Goal: Navigation & Orientation: Find specific page/section

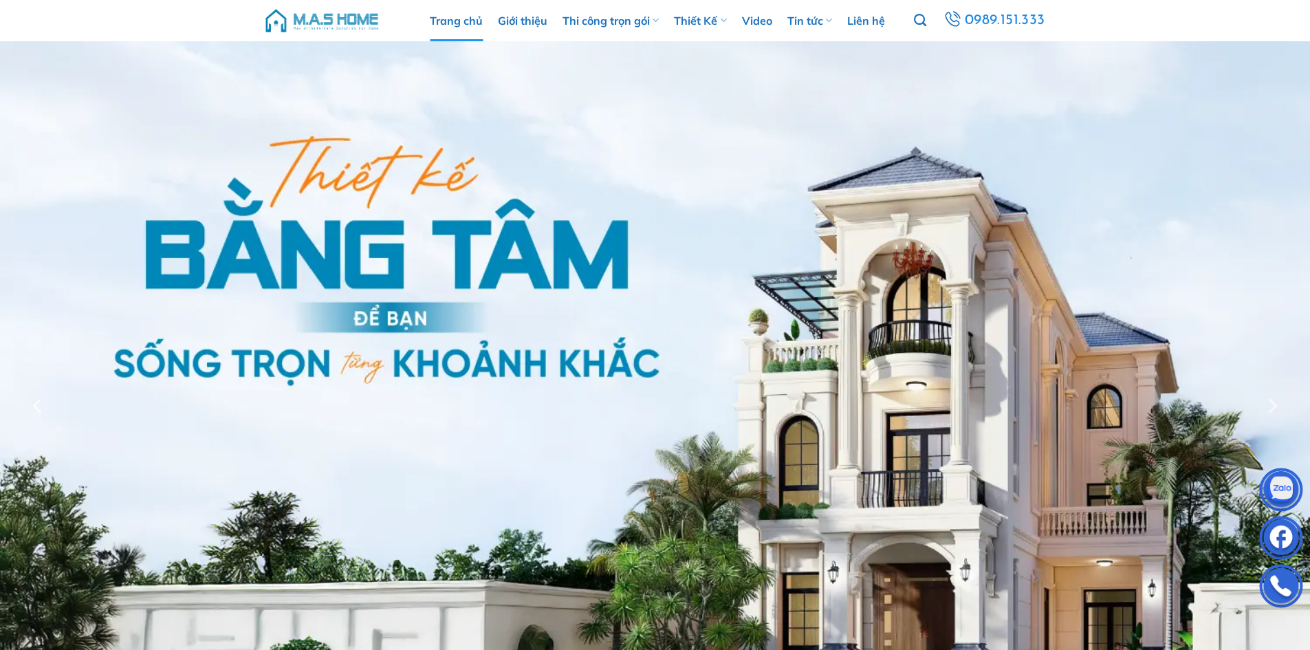
click at [1140, 270] on img at bounding box center [655, 405] width 1310 height 728
click at [1173, 166] on img at bounding box center [655, 405] width 1310 height 728
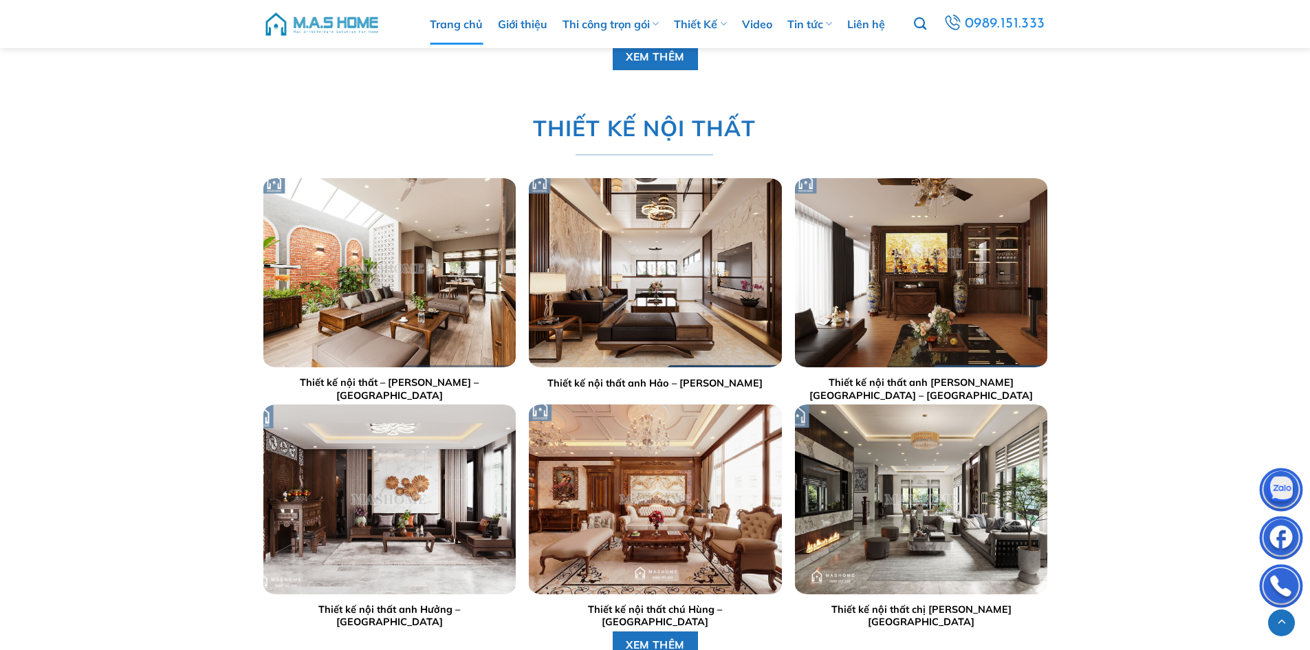
scroll to position [3302, 0]
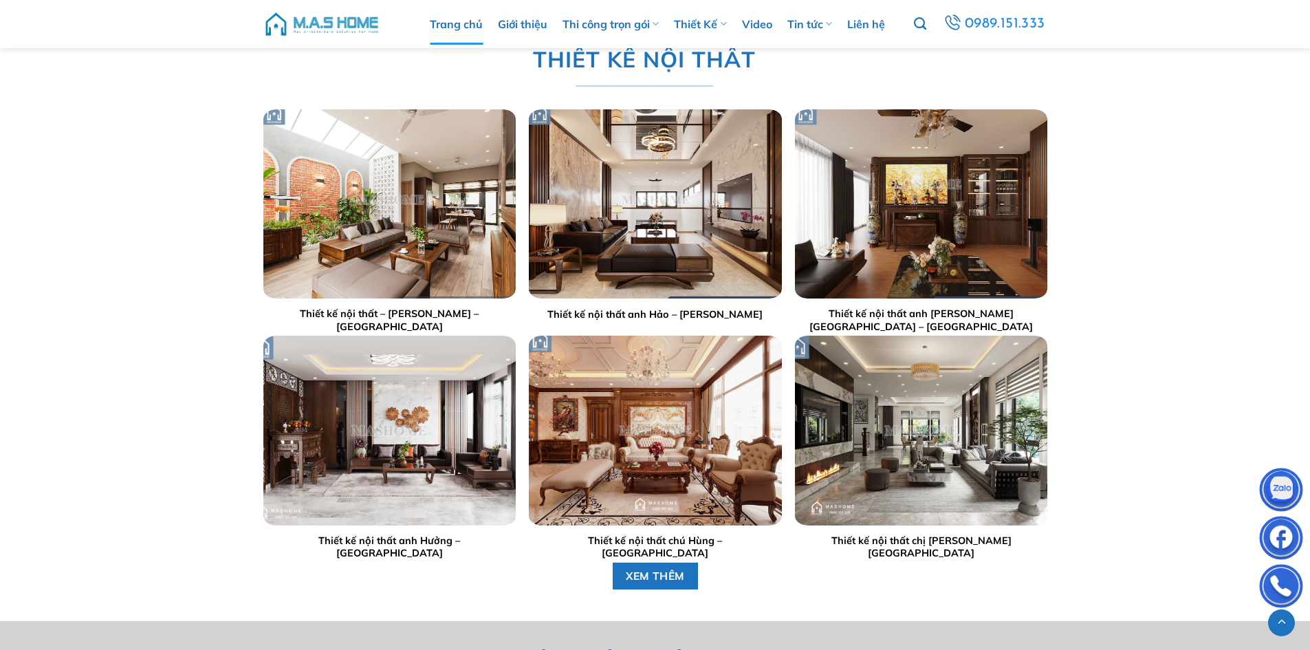
click at [350, 26] on img at bounding box center [321, 23] width 117 height 41
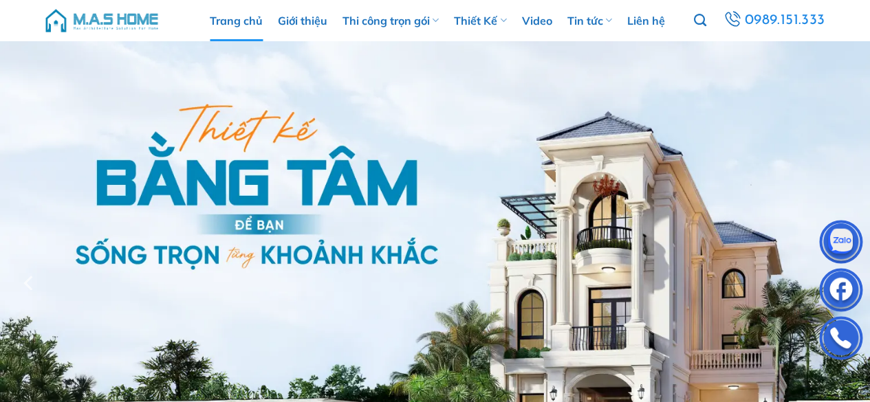
scroll to position [69, 0]
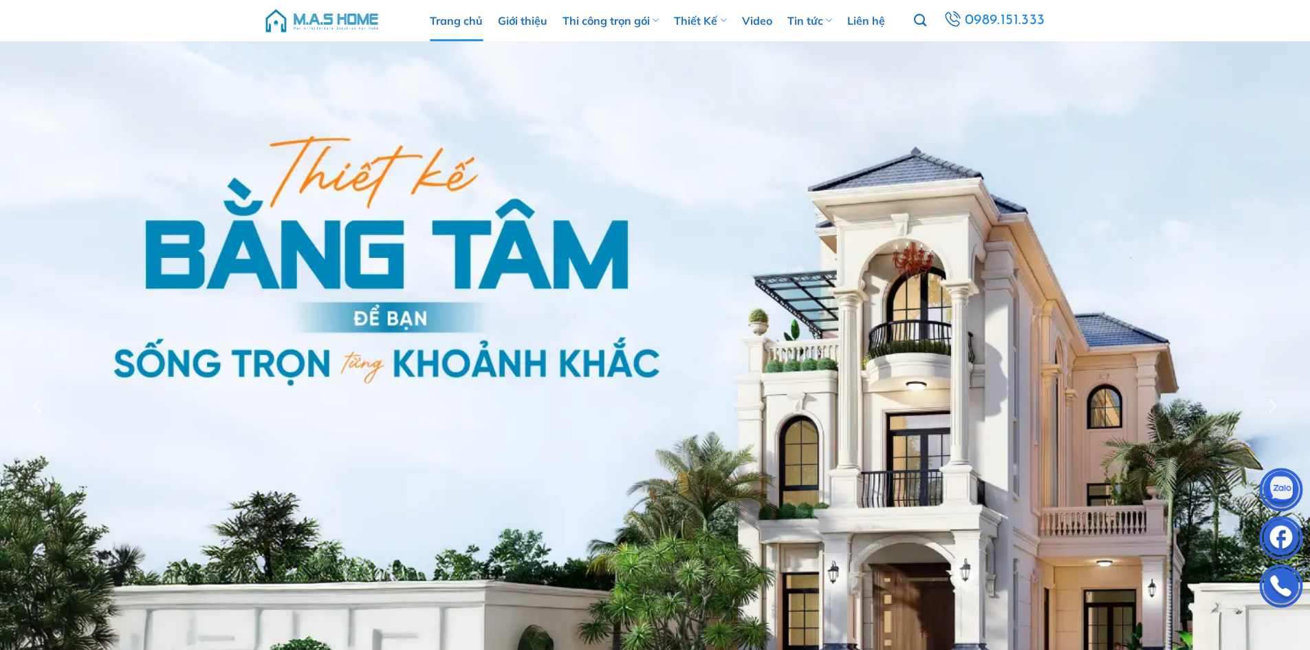
click at [327, 20] on img at bounding box center [321, 20] width 117 height 41
click at [302, 21] on img at bounding box center [321, 20] width 117 height 41
click at [313, 18] on img at bounding box center [321, 20] width 117 height 41
click at [319, 22] on img at bounding box center [321, 20] width 117 height 41
click at [301, 19] on img at bounding box center [321, 20] width 117 height 41
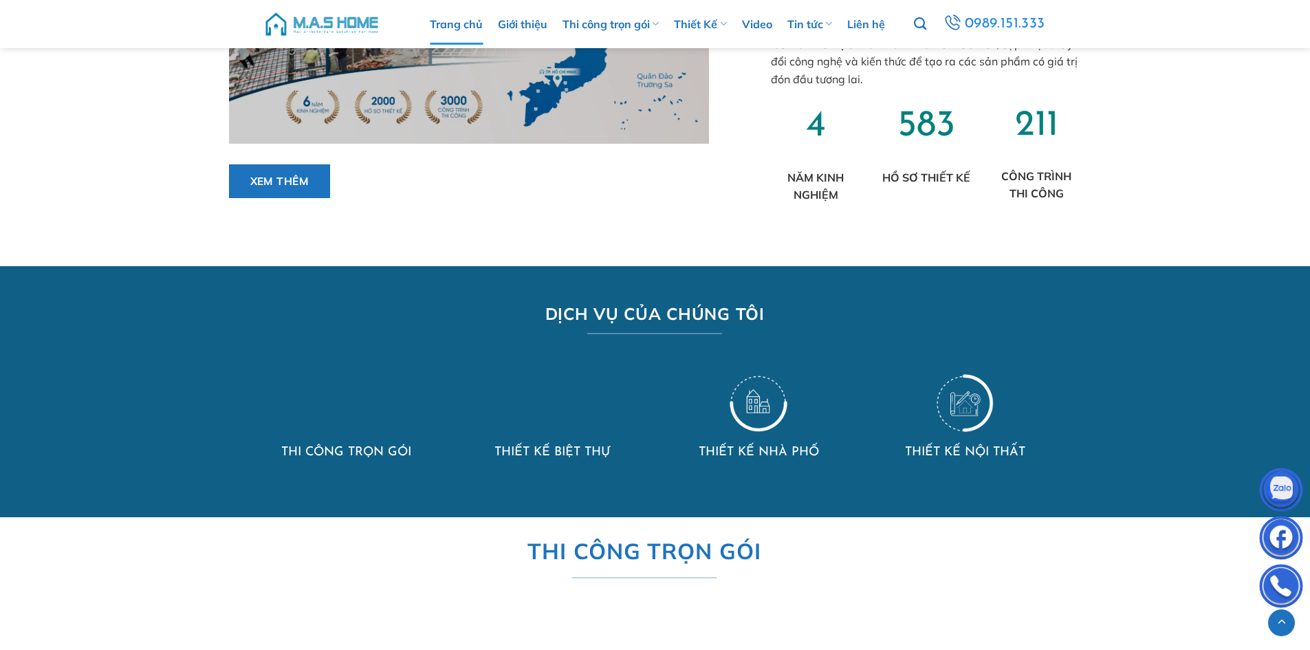
scroll to position [1307, 0]
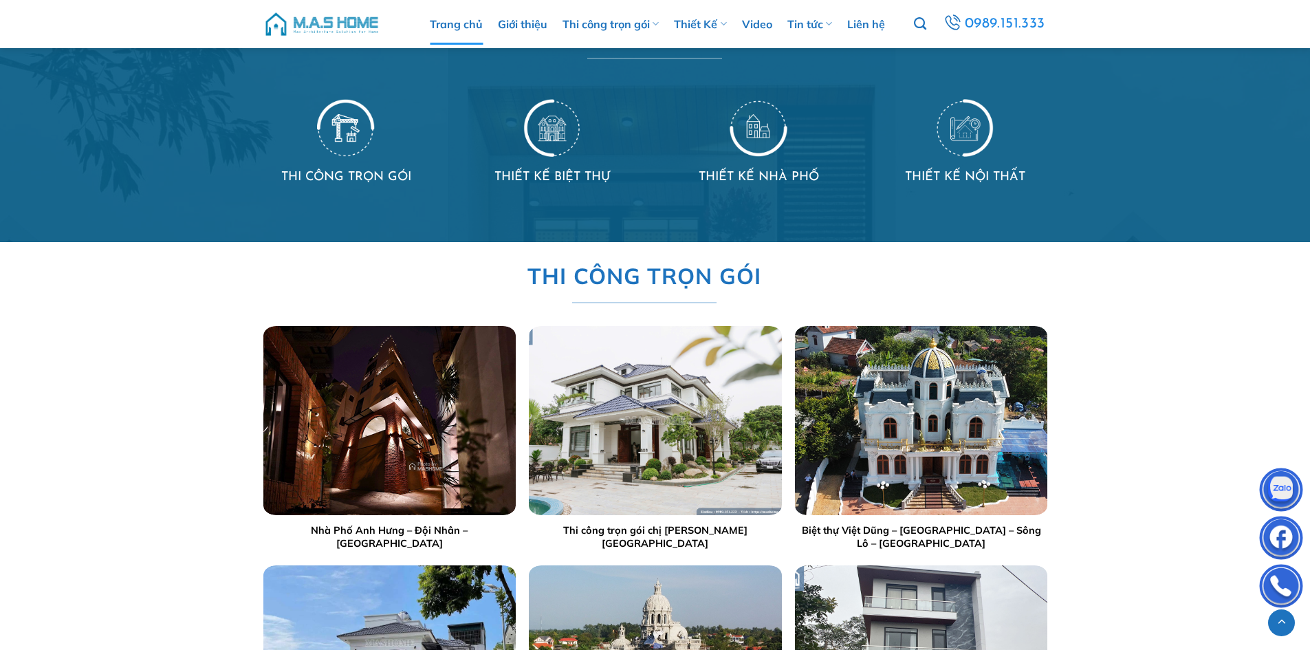
click at [314, 23] on img at bounding box center [321, 23] width 117 height 41
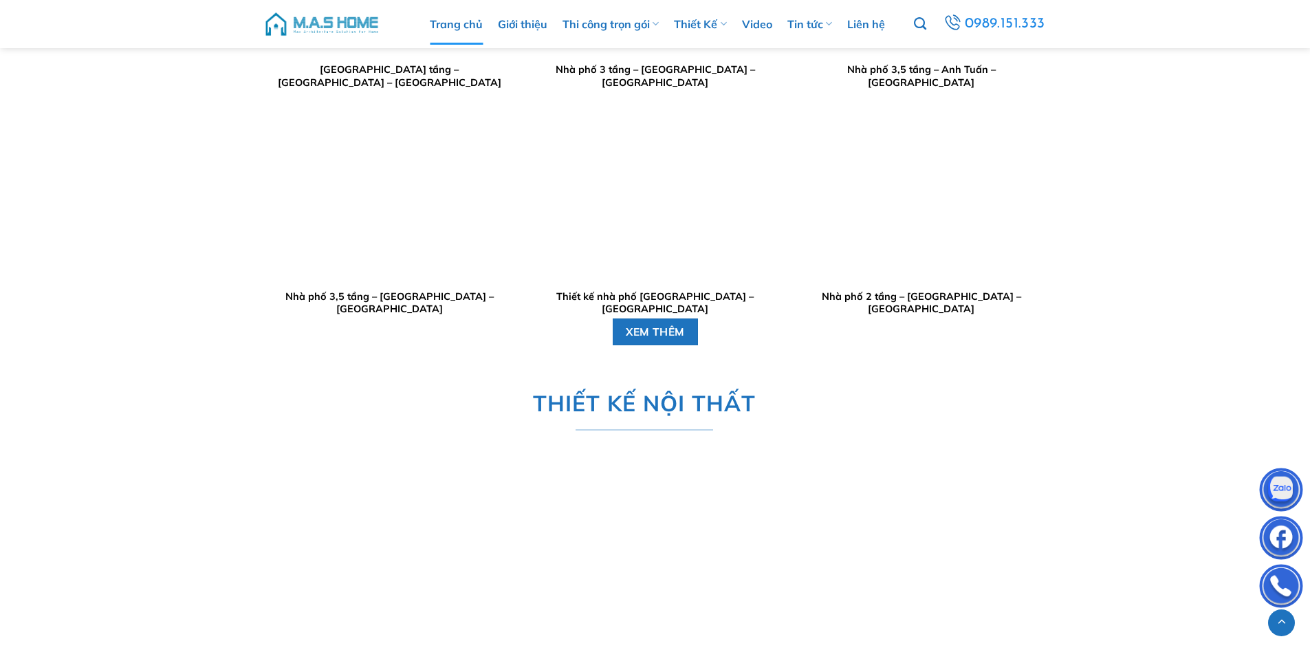
scroll to position [3302, 0]
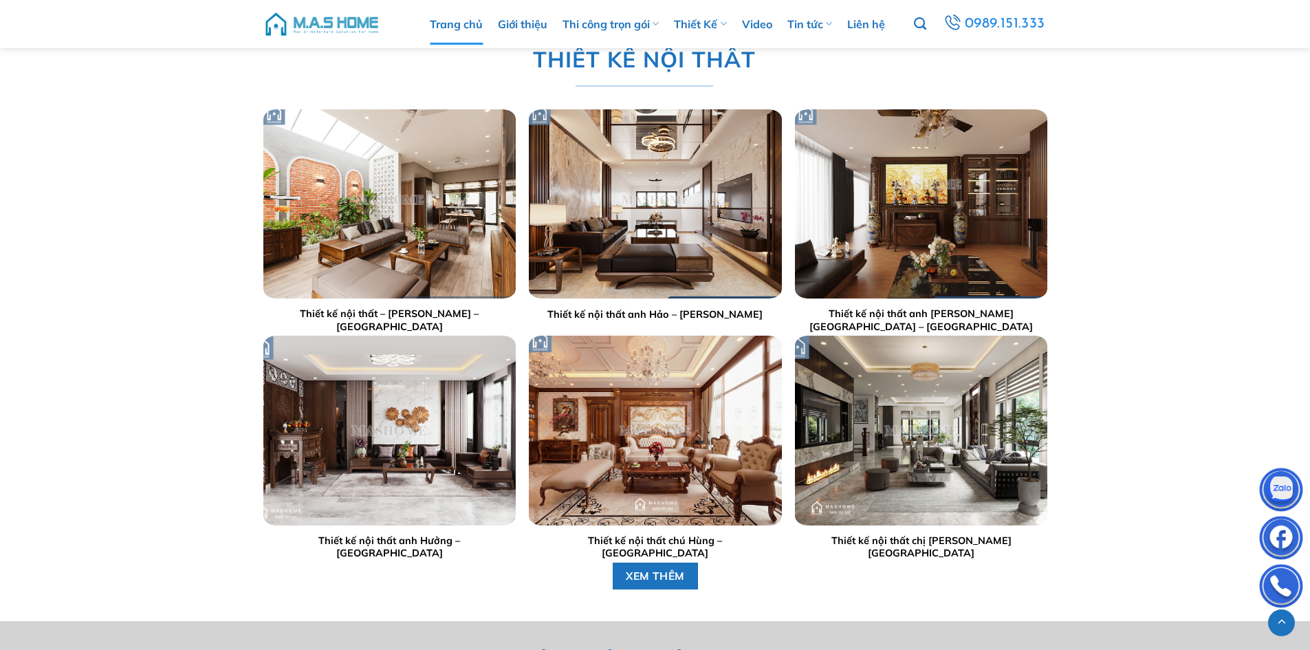
click at [325, 22] on img at bounding box center [321, 23] width 117 height 41
